Goal: Task Accomplishment & Management: Manage account settings

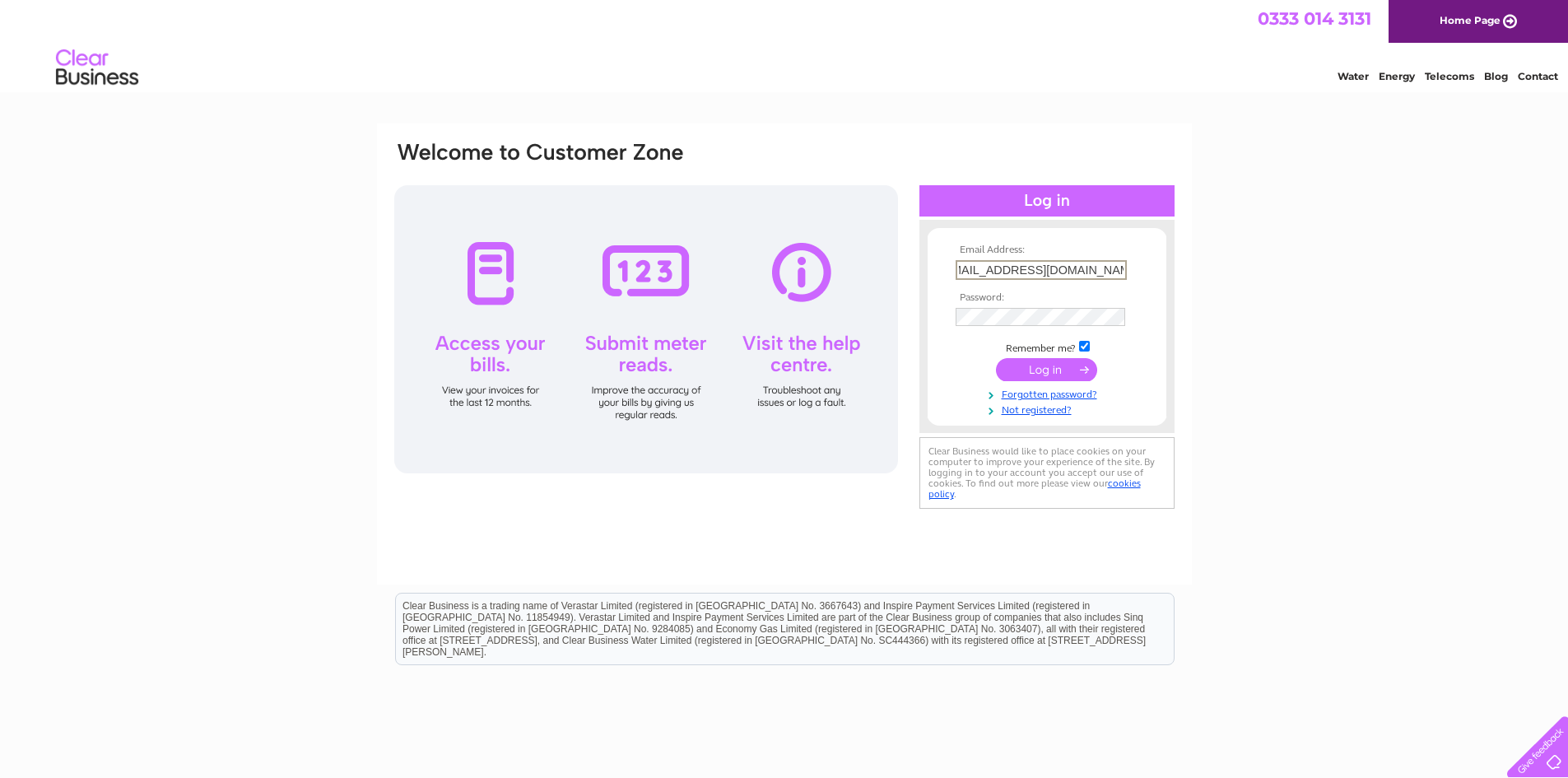
click at [1021, 375] on input "submit" at bounding box center [1046, 370] width 101 height 23
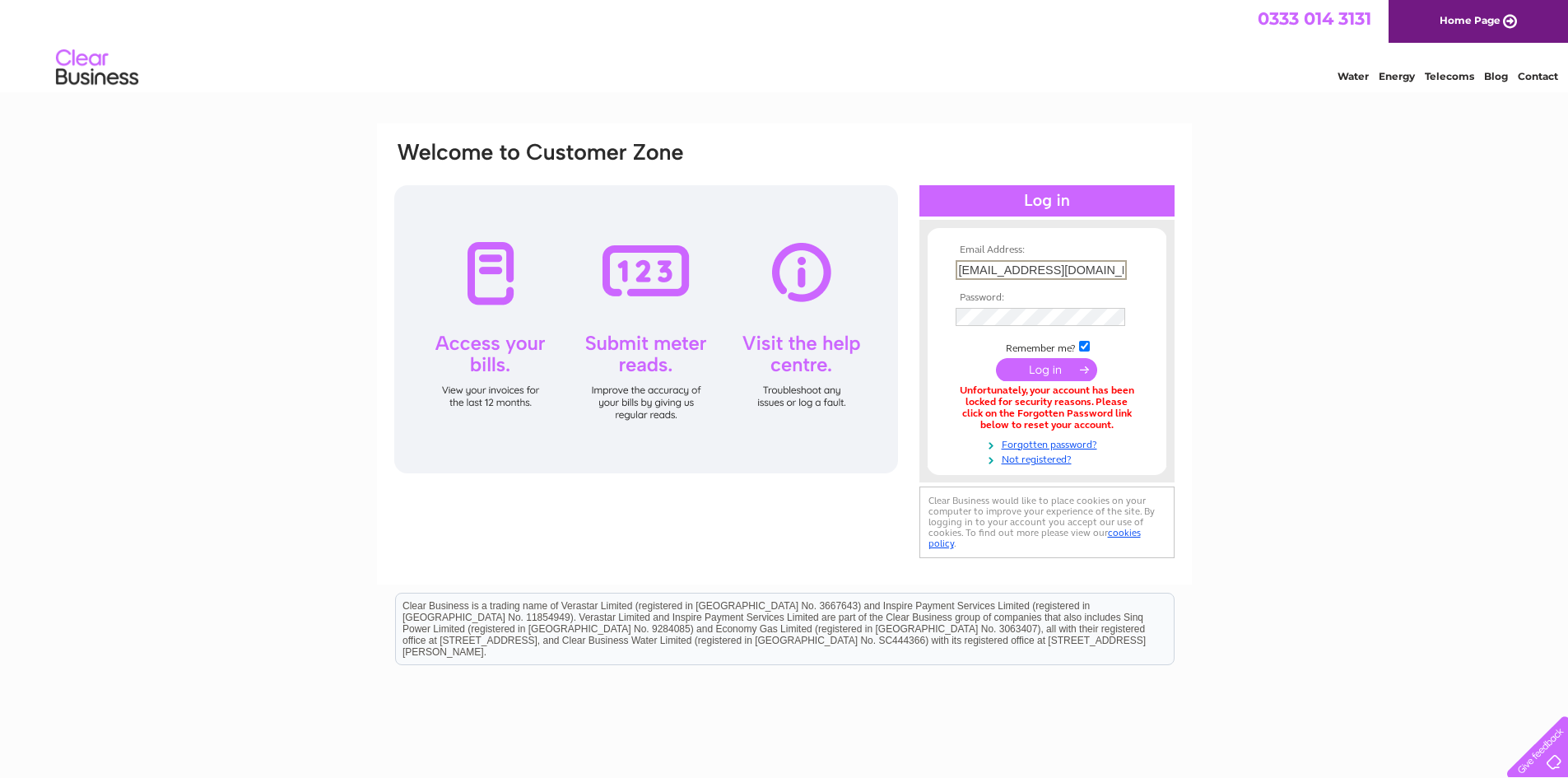
click at [1046, 269] on input "mm@mademoisellemacaron.co.uk" at bounding box center [1041, 270] width 172 height 19
type input "Bonjour@mademoisellemacaron.co.uk"
click at [1033, 365] on input "submit" at bounding box center [1046, 369] width 101 height 23
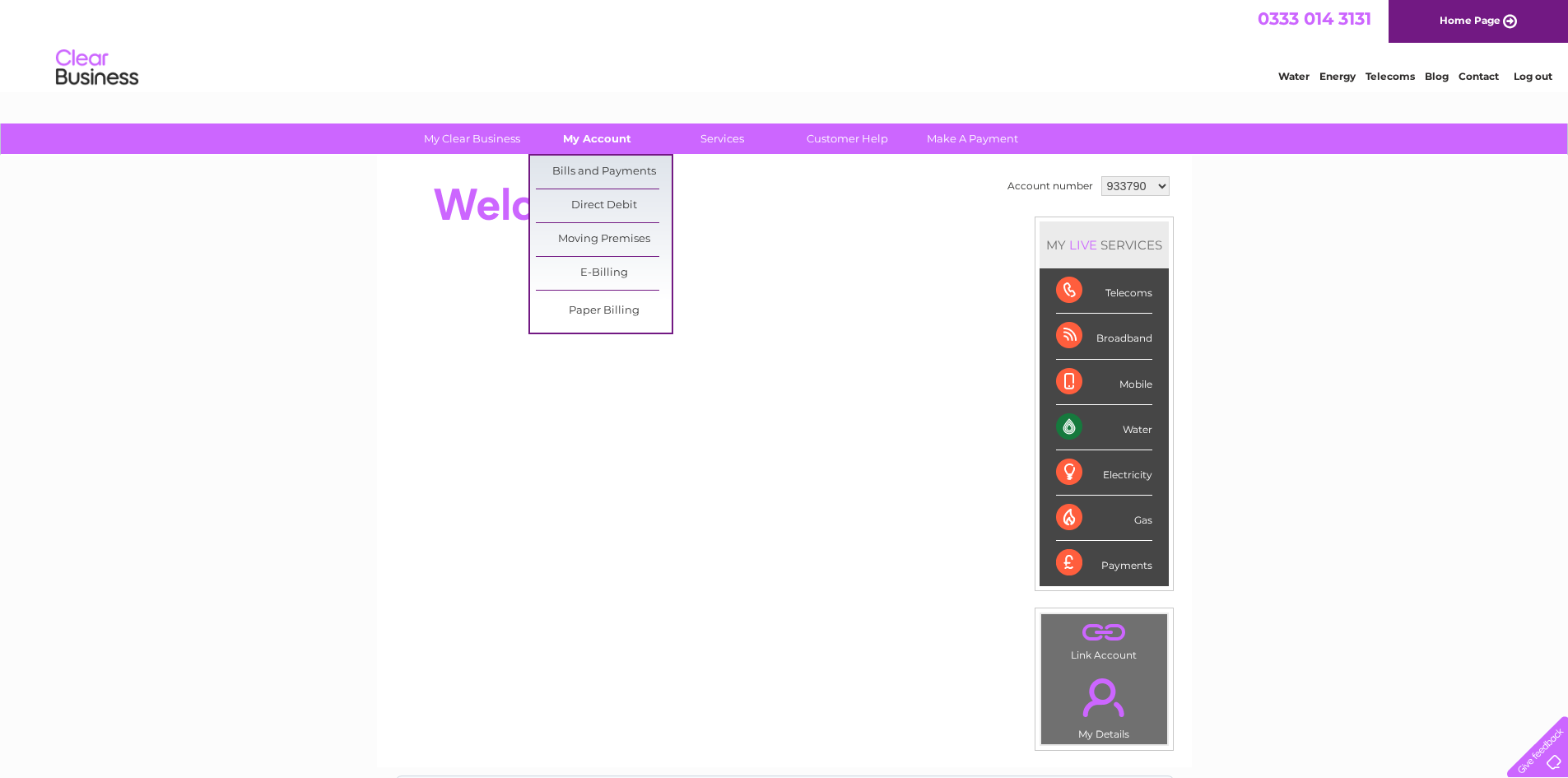
click at [576, 146] on link "My Account" at bounding box center [597, 138] width 136 height 30
click at [575, 175] on link "Bills and Payments" at bounding box center [604, 172] width 136 height 33
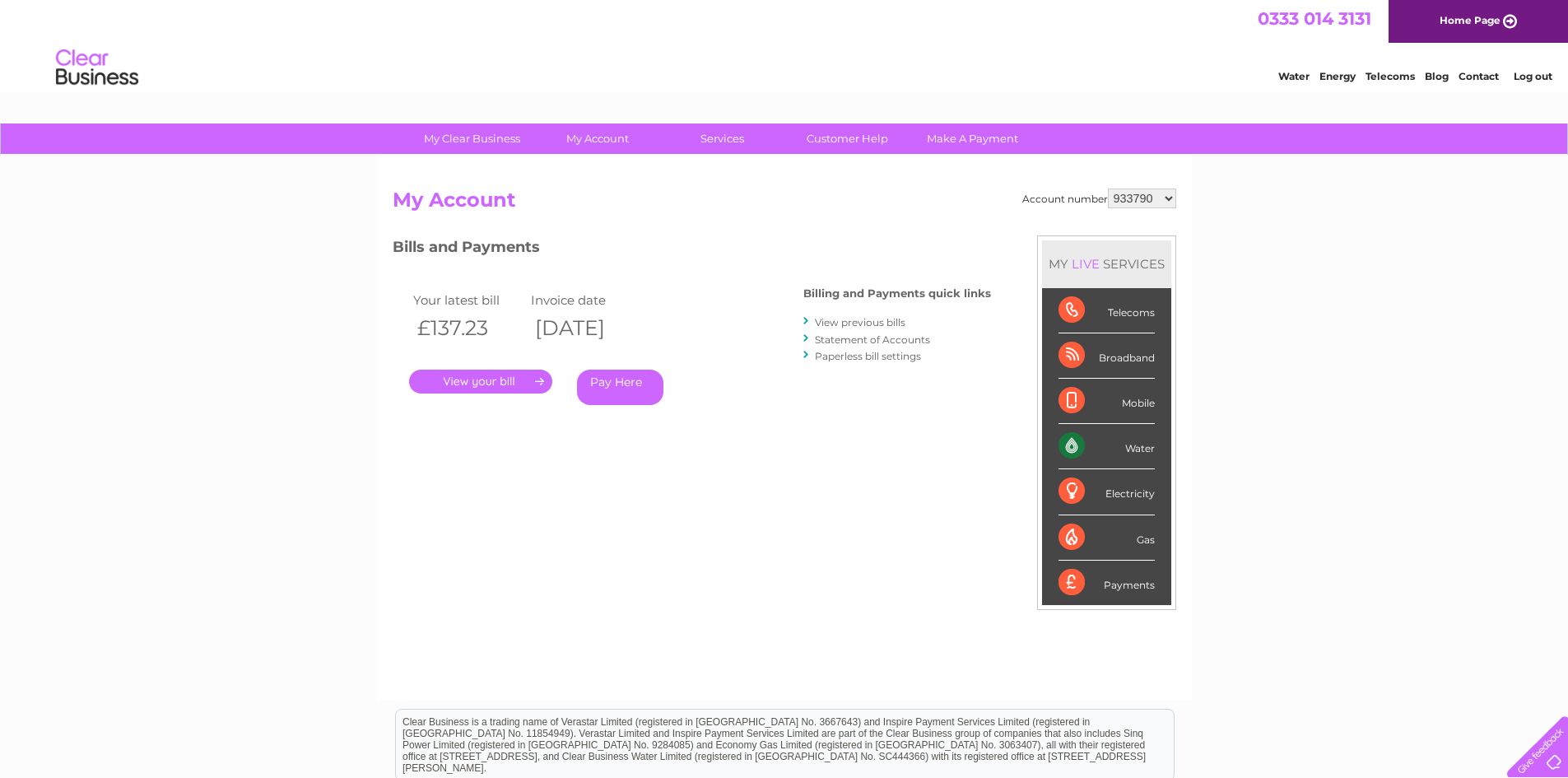
click at [196, 403] on div "My Clear Business Login Details My Details My Preferences Link Account My Accou…" at bounding box center [784, 552] width 1568 height 859
click at [530, 372] on link "." at bounding box center [481, 381] width 144 height 24
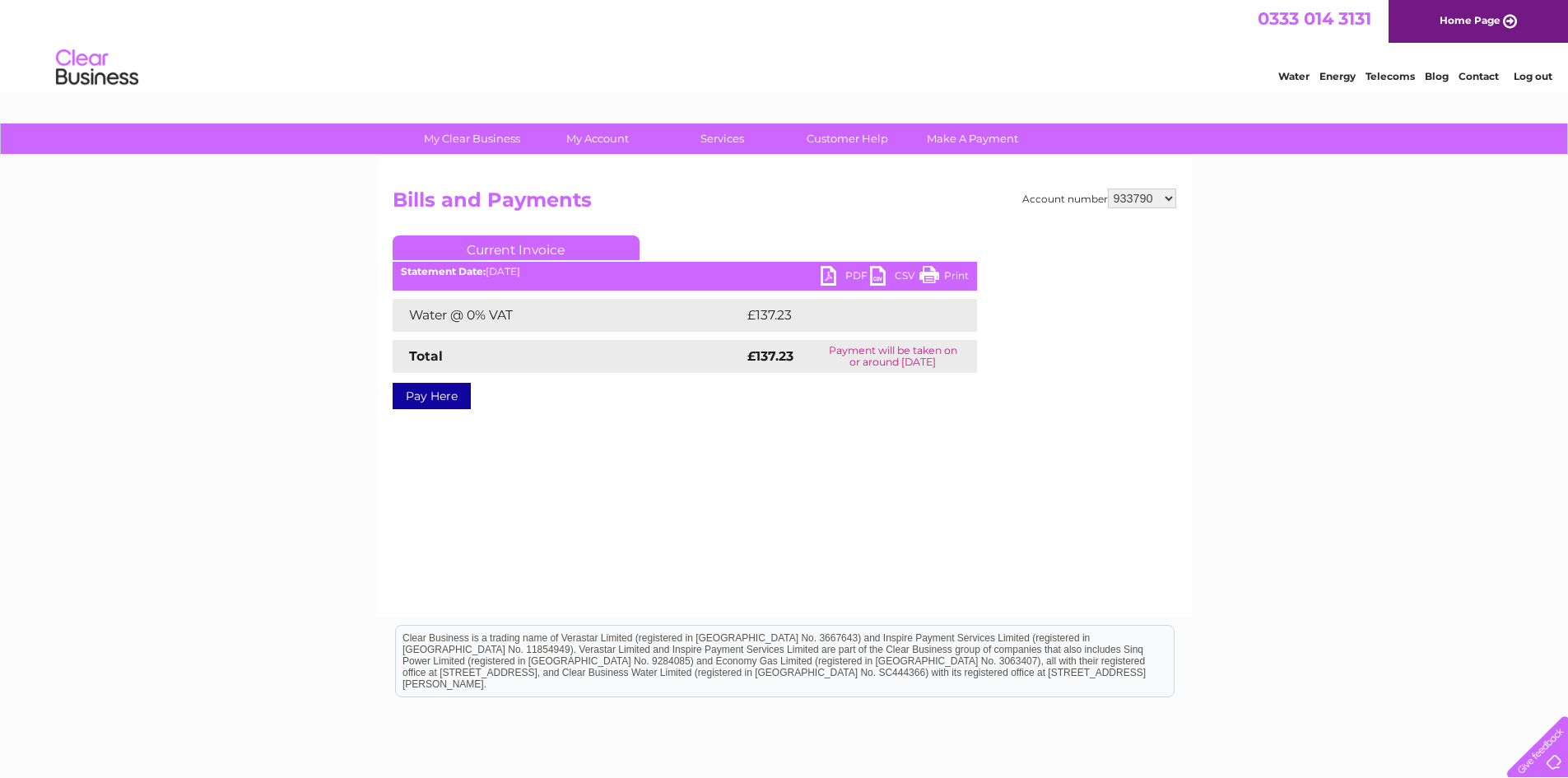
click at [879, 276] on link "CSV" at bounding box center [894, 277] width 49 height 24
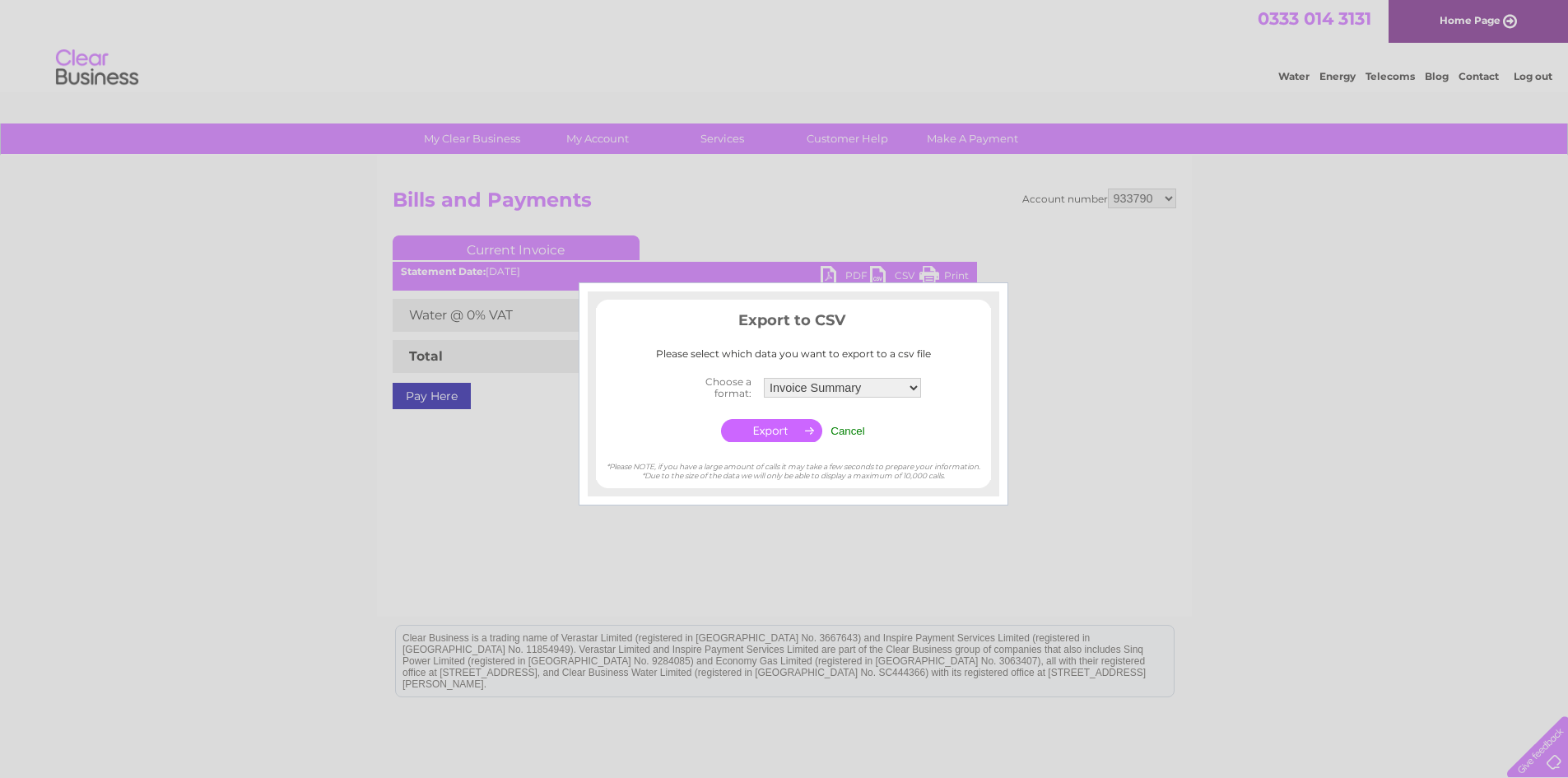
click at [1098, 242] on div at bounding box center [784, 389] width 1568 height 778
click at [865, 423] on td "Cancel" at bounding box center [848, 431] width 43 height 31
click at [858, 429] on input "Cancel" at bounding box center [848, 431] width 35 height 13
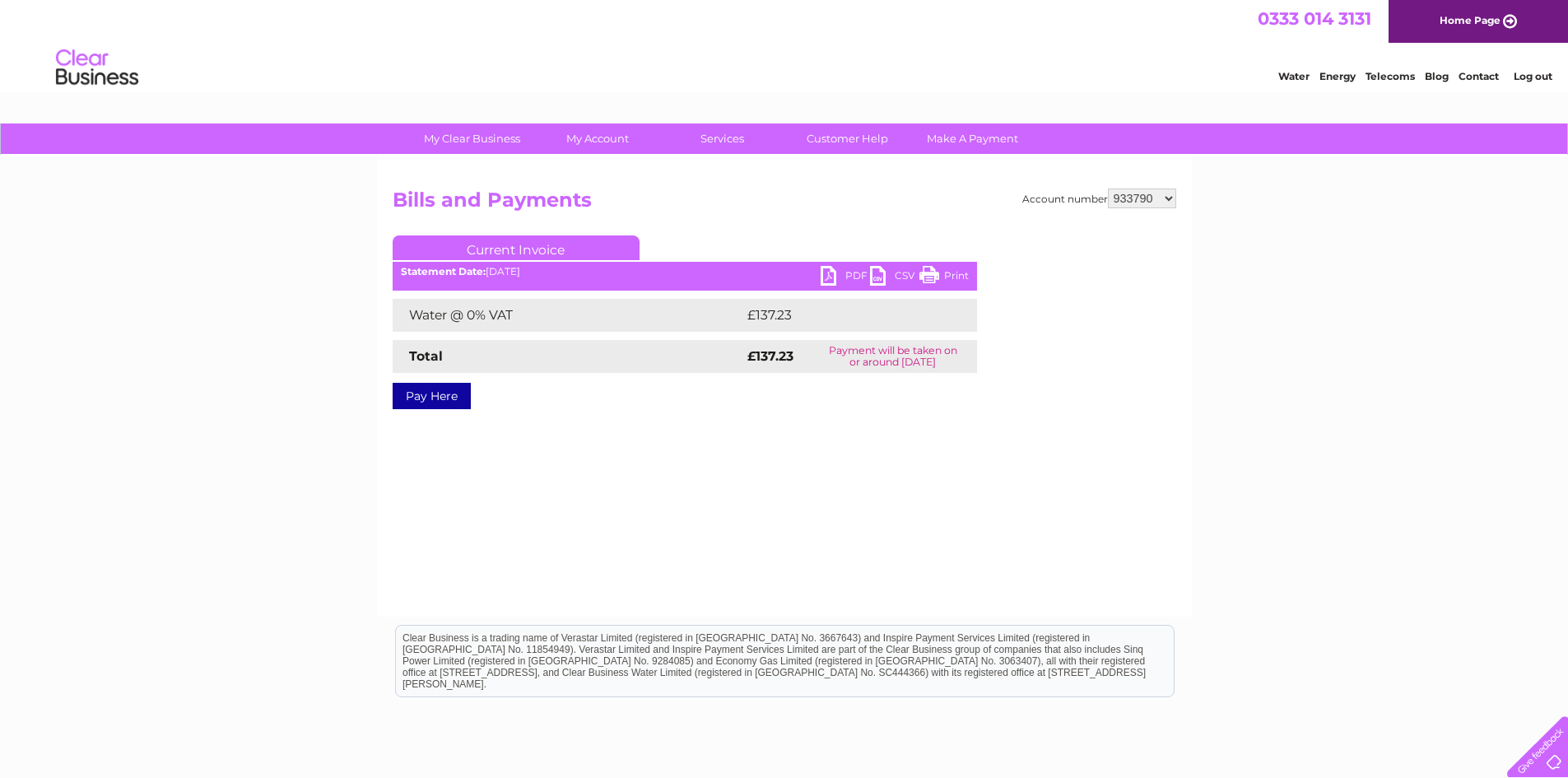
click at [828, 280] on link "PDF" at bounding box center [845, 277] width 49 height 24
